Goal: Task Accomplishment & Management: Use online tool/utility

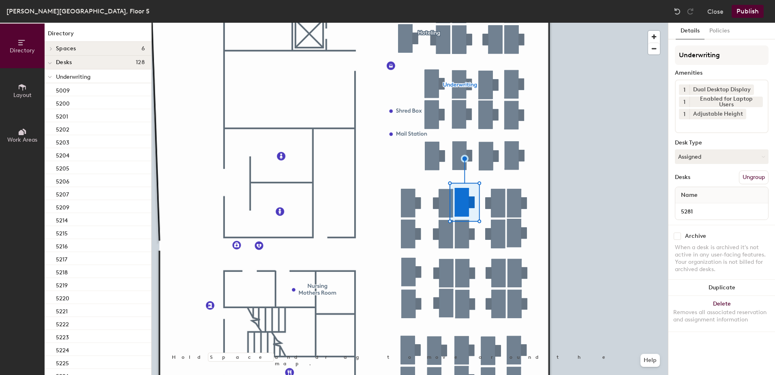
drag, startPoint x: 694, startPoint y: 165, endPoint x: 699, endPoint y: 174, distance: 10.3
click at [695, 166] on div "Underwriting Amenities 1 Dual Desktop Display 1 Enabled for Laptop Users 1 Adju…" at bounding box center [722, 134] width 94 height 179
click at [710, 159] on button "Assigned" at bounding box center [722, 156] width 94 height 15
click at [714, 210] on div "Hoteled" at bounding box center [716, 206] width 81 height 12
click at [756, 179] on button "Ungroup" at bounding box center [754, 177] width 30 height 14
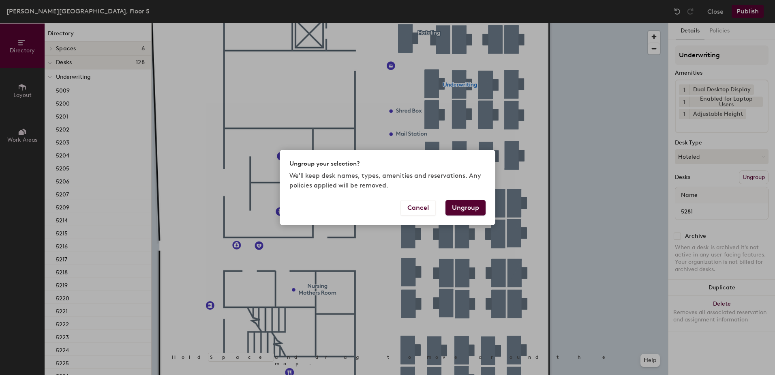
click at [463, 206] on button "Ungroup" at bounding box center [466, 207] width 40 height 15
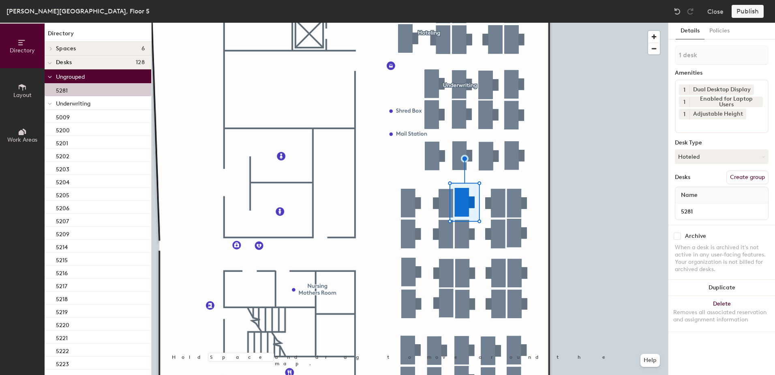
click at [47, 104] on div at bounding box center [50, 102] width 11 height 13
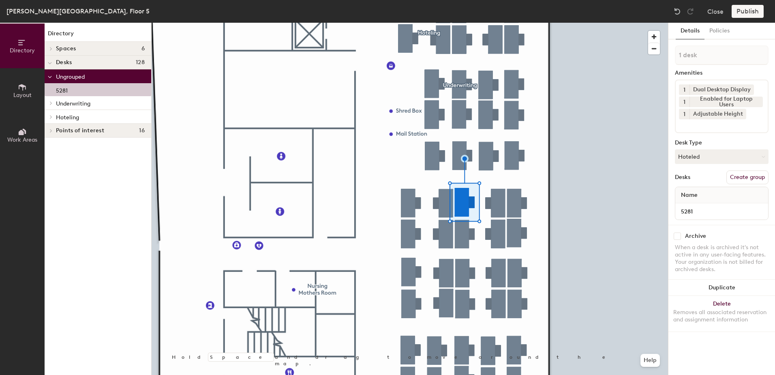
drag, startPoint x: 50, startPoint y: 118, endPoint x: 54, endPoint y: 122, distance: 5.7
click at [50, 118] on icon at bounding box center [50, 117] width 3 height 4
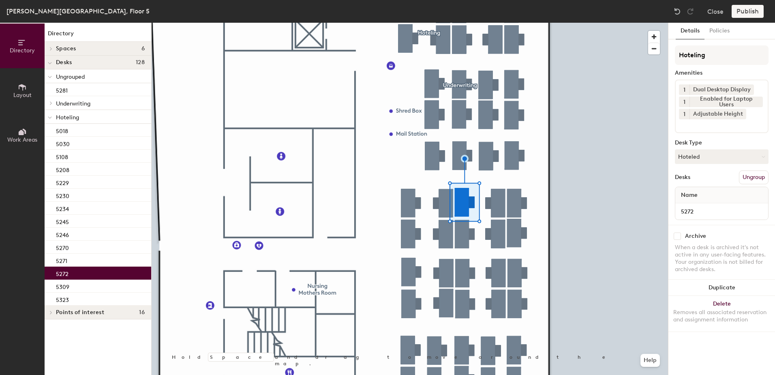
click at [94, 274] on div "5272" at bounding box center [98, 272] width 107 height 13
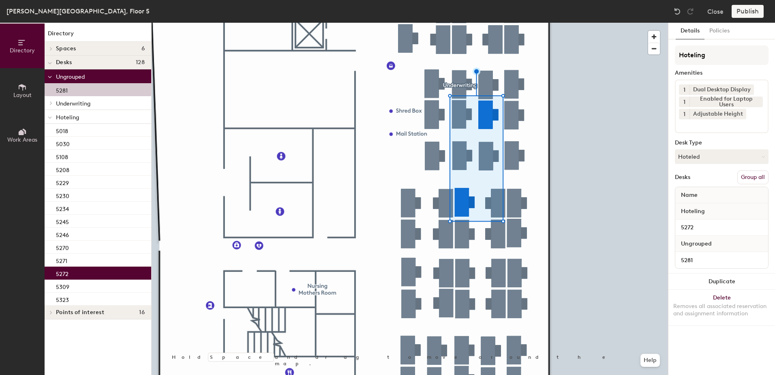
click at [759, 176] on button "Group all" at bounding box center [753, 177] width 31 height 14
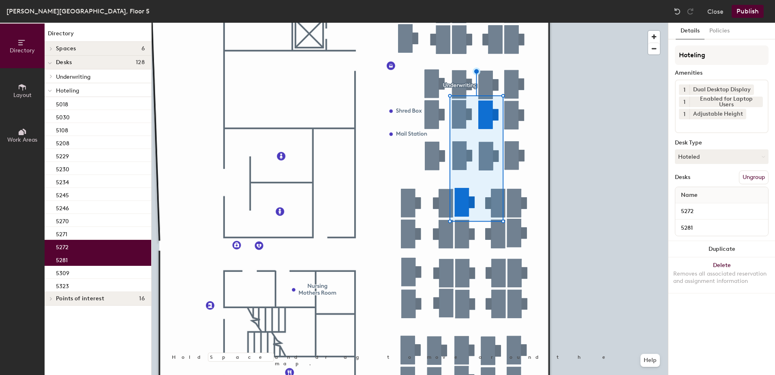
click at [747, 11] on button "Publish" at bounding box center [748, 11] width 32 height 13
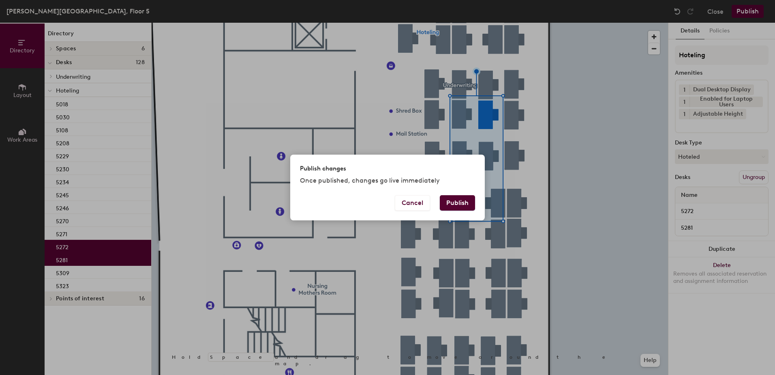
click at [453, 209] on button "Publish" at bounding box center [457, 202] width 35 height 15
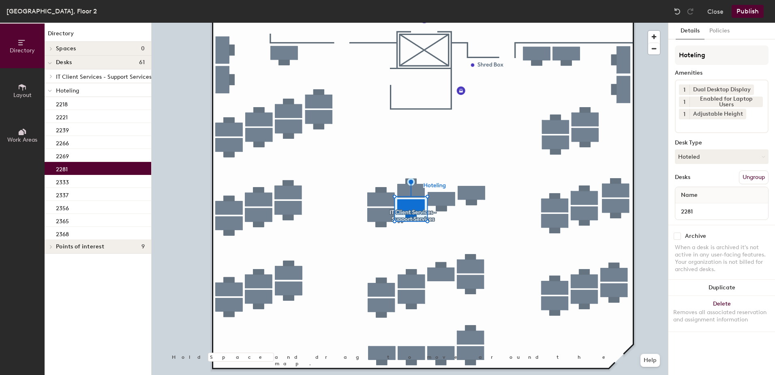
click at [685, 161] on button "Hoteled" at bounding box center [722, 156] width 94 height 15
click at [693, 179] on div "Assigned" at bounding box center [716, 182] width 81 height 12
click at [749, 178] on button "Ungroup" at bounding box center [754, 177] width 30 height 14
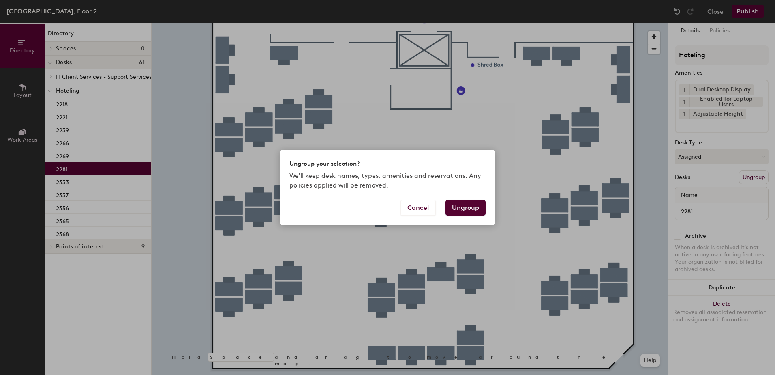
click at [463, 207] on button "Ungroup" at bounding box center [466, 207] width 40 height 15
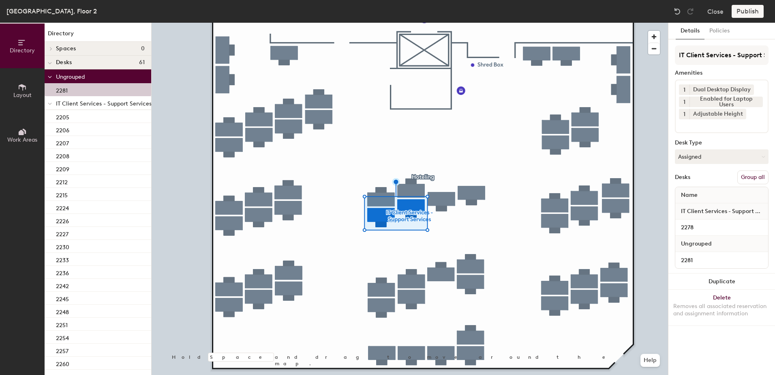
drag, startPoint x: 760, startPoint y: 180, endPoint x: 750, endPoint y: 128, distance: 52.6
click at [760, 179] on button "Group all" at bounding box center [753, 177] width 31 height 14
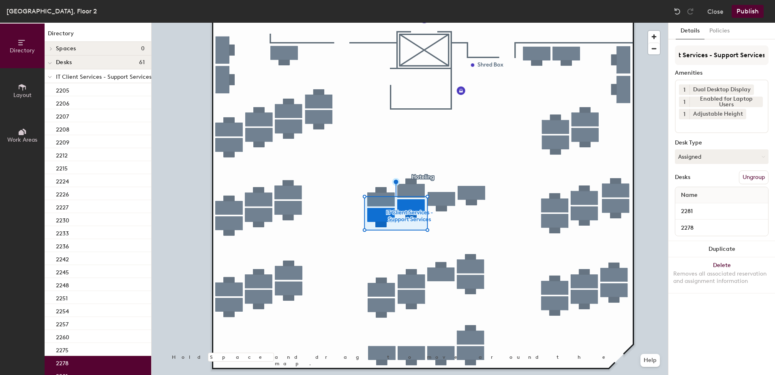
click at [746, 6] on button "Publish" at bounding box center [748, 11] width 32 height 13
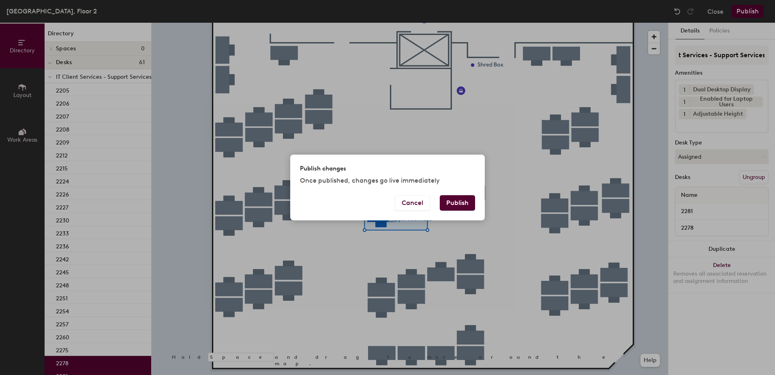
scroll to position [0, 0]
click at [457, 198] on button "Publish" at bounding box center [457, 202] width 35 height 15
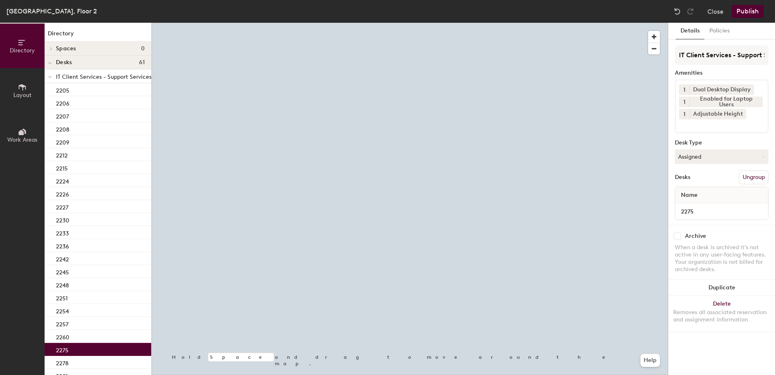
click at [749, 154] on button "Assigned" at bounding box center [722, 156] width 94 height 15
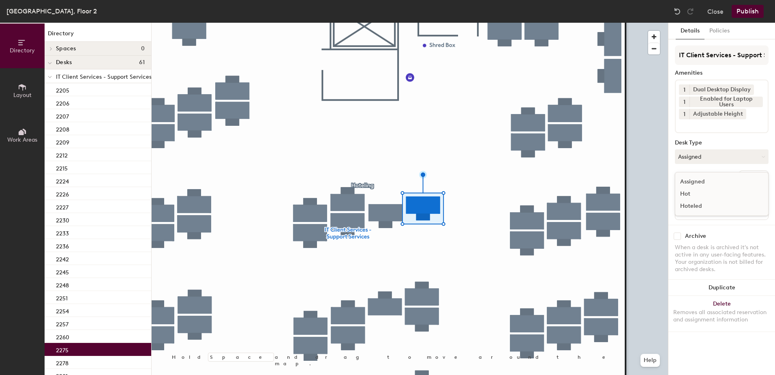
click at [725, 208] on div "Hoteled" at bounding box center [716, 206] width 81 height 12
click at [750, 181] on button "Ungroup" at bounding box center [754, 177] width 30 height 14
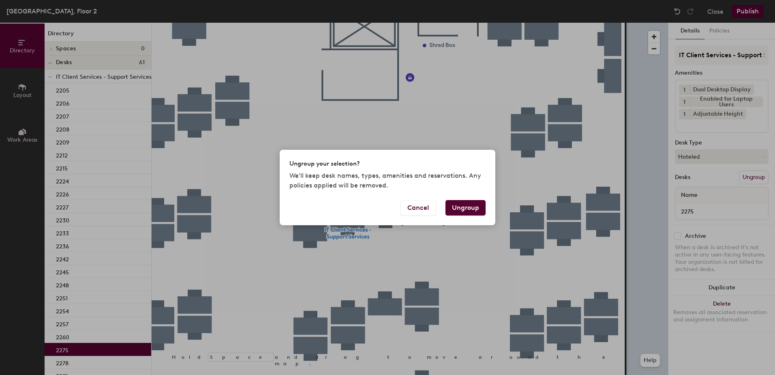
click at [464, 208] on button "Ungroup" at bounding box center [466, 207] width 40 height 15
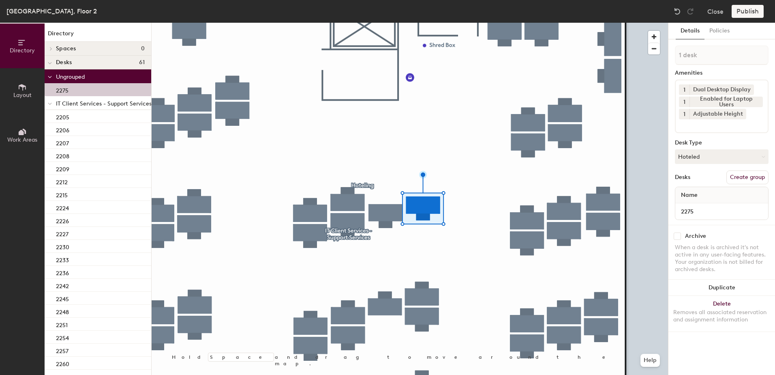
click at [48, 103] on icon at bounding box center [50, 103] width 4 height 3
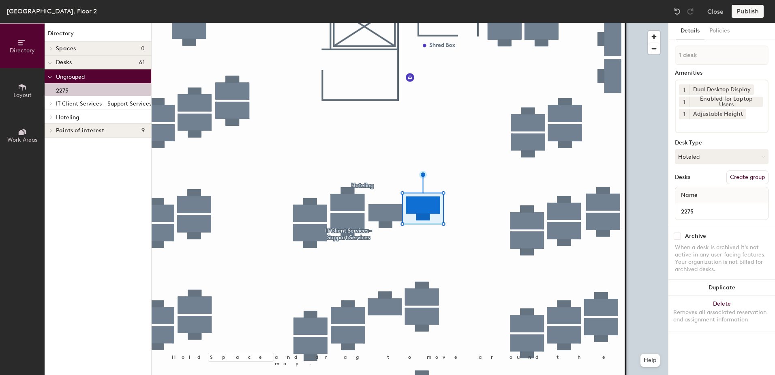
click at [51, 118] on icon at bounding box center [50, 117] width 3 height 4
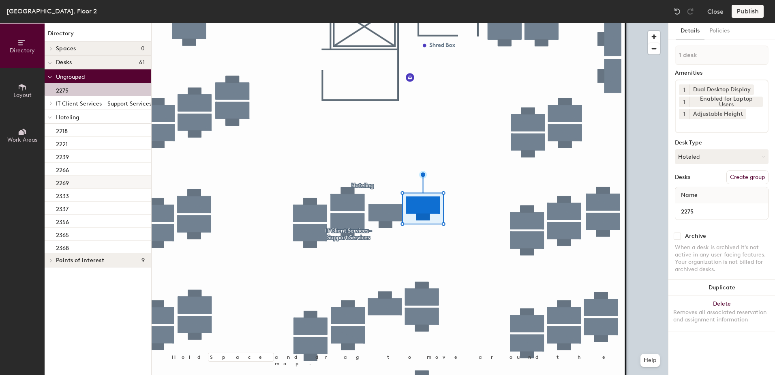
click at [115, 186] on div "2269" at bounding box center [98, 182] width 107 height 13
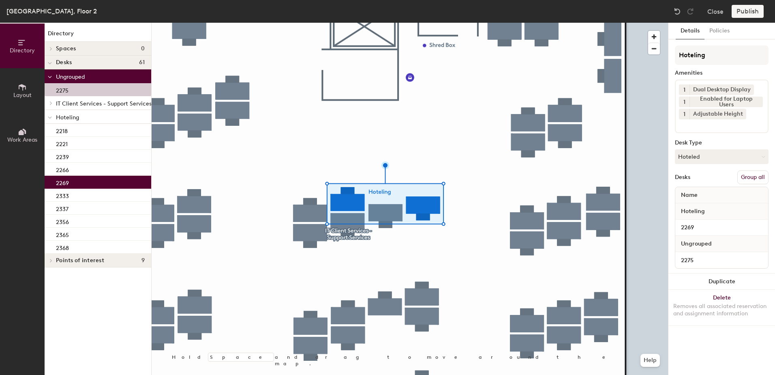
click at [755, 177] on button "Group all" at bounding box center [753, 177] width 31 height 14
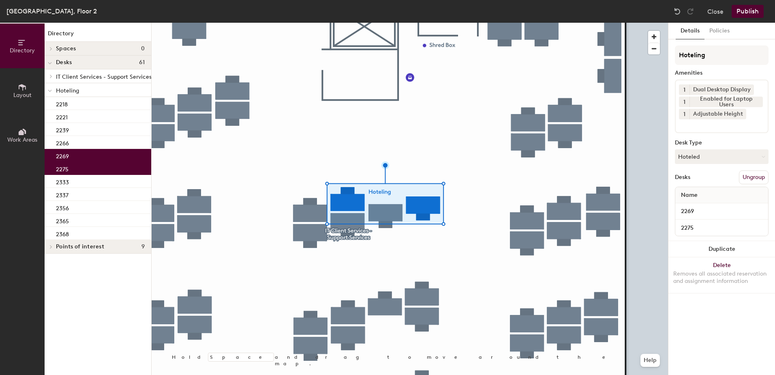
click at [749, 15] on button "Publish" at bounding box center [748, 11] width 32 height 13
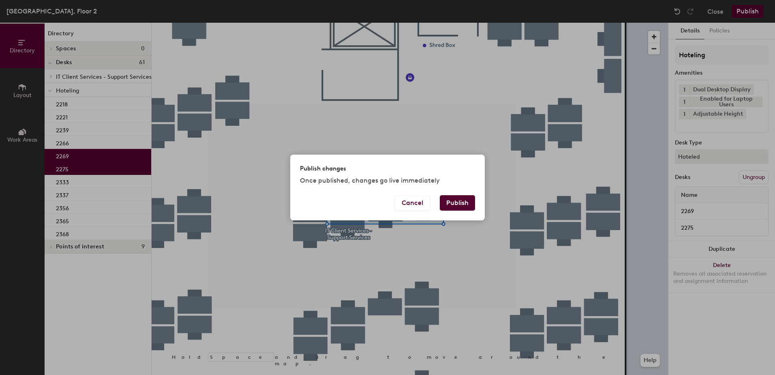
drag, startPoint x: 465, startPoint y: 202, endPoint x: 435, endPoint y: 212, distance: 31.4
click at [464, 202] on button "Publish" at bounding box center [457, 202] width 35 height 15
